Goal: Navigation & Orientation: Understand site structure

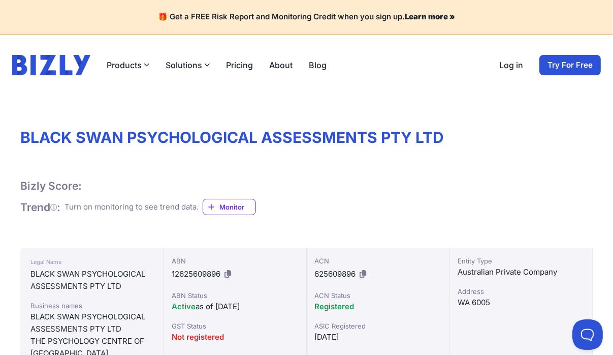
click at [136, 65] on button "Products" at bounding box center [128, 65] width 43 height 12
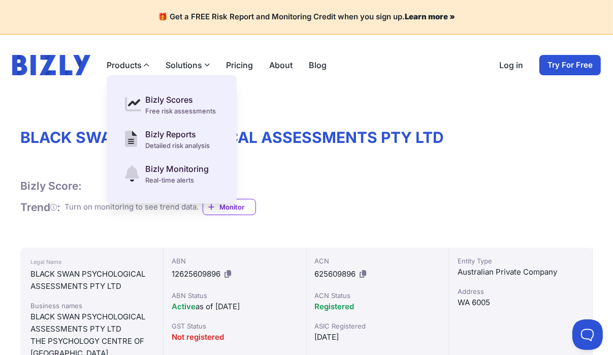
click at [178, 63] on button "Solutions" at bounding box center [188, 65] width 44 height 12
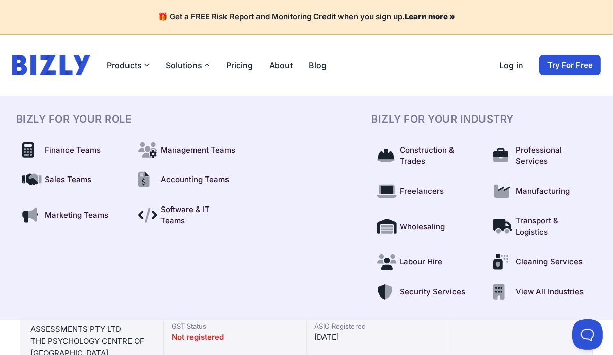
click at [238, 62] on link "Pricing" at bounding box center [239, 65] width 27 height 12
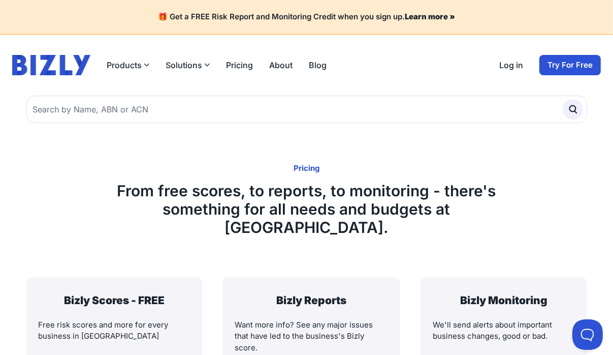
click at [278, 66] on link "About" at bounding box center [280, 65] width 23 height 12
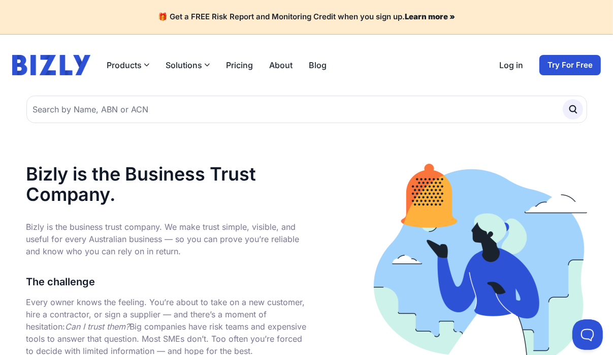
click at [315, 64] on link "Blog" at bounding box center [318, 65] width 18 height 12
